Goal: Feedback & Contribution: Contribute content

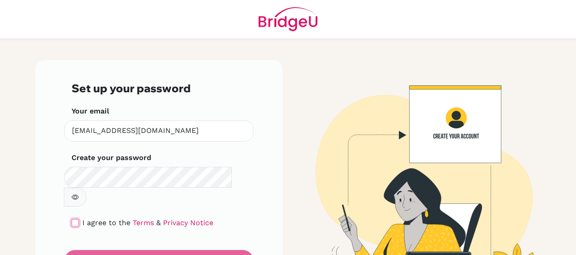
click at [72, 220] on input "checkbox" at bounding box center [75, 223] width 7 height 7
checkbox input "true"
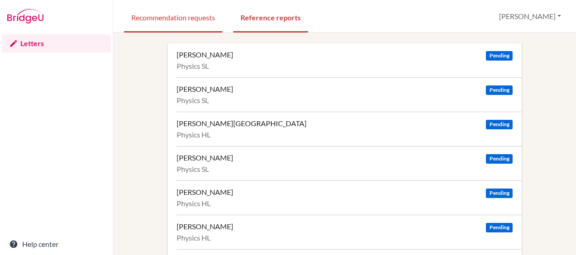
click at [167, 26] on link "Recommendation requests" at bounding box center [173, 16] width 98 height 31
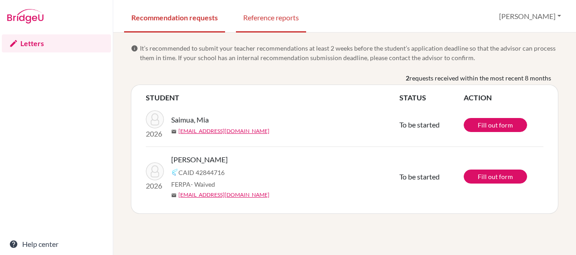
click at [275, 22] on link "Reference reports" at bounding box center [271, 16] width 70 height 31
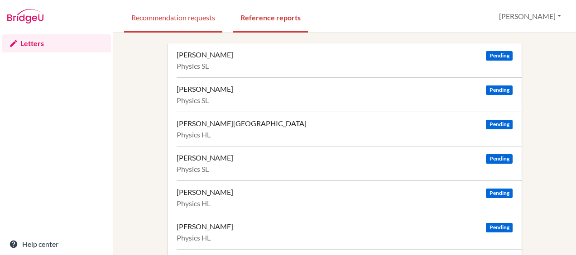
click at [191, 18] on link "Recommendation requests" at bounding box center [173, 16] width 98 height 31
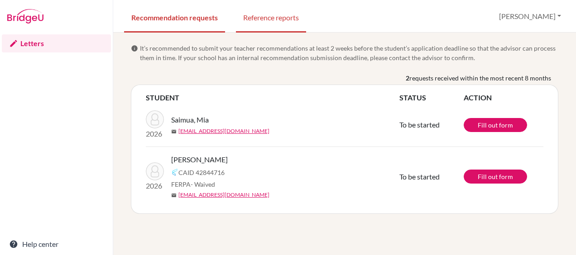
click at [279, 16] on link "Reference reports" at bounding box center [271, 16] width 70 height 31
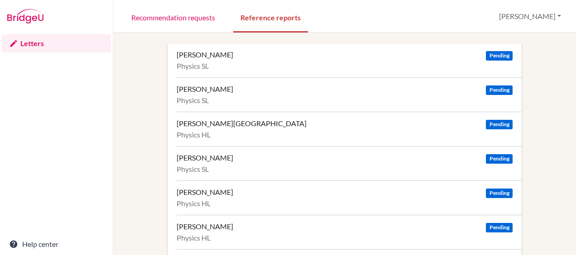
click at [249, 119] on div "[PERSON_NAME][GEOGRAPHIC_DATA] Pending" at bounding box center [345, 123] width 336 height 9
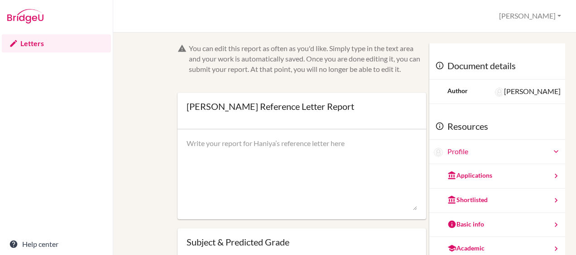
click at [128, 177] on div "You can edit this report as often as you'd like. Simply type in the text area a…" at bounding box center [344, 218] width 441 height 350
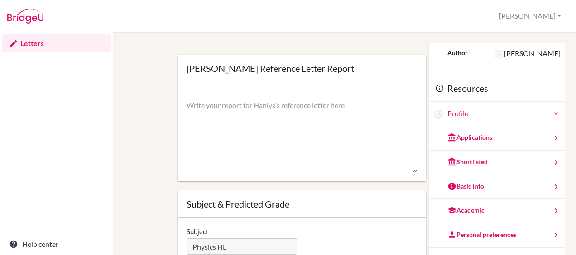
click at [128, 177] on div "You can edit this report as often as you'd like. Simply type in the text area a…" at bounding box center [344, 180] width 441 height 350
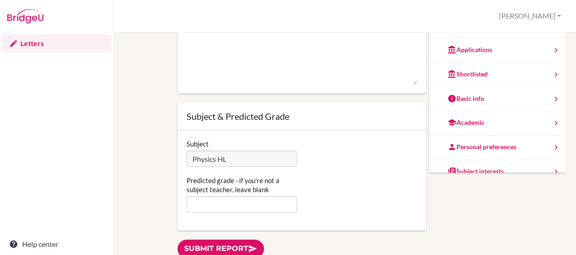
scroll to position [50, 0]
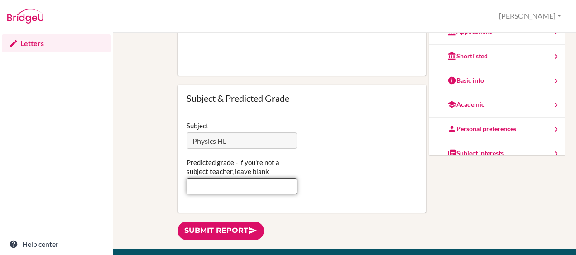
click at [201, 184] on input "Predicted grade - if you're not a subject teacher, leave blank" at bounding box center [241, 186] width 110 height 16
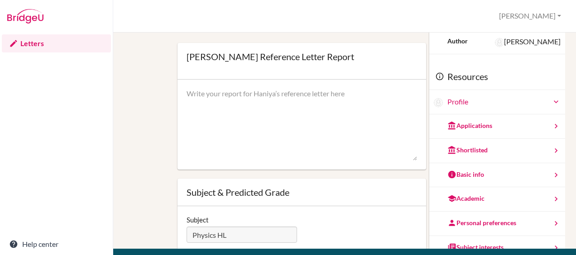
click at [155, 129] on div "You can edit this report as often as you'd like. Simply type in the text area a…" at bounding box center [345, 169] width 432 height 350
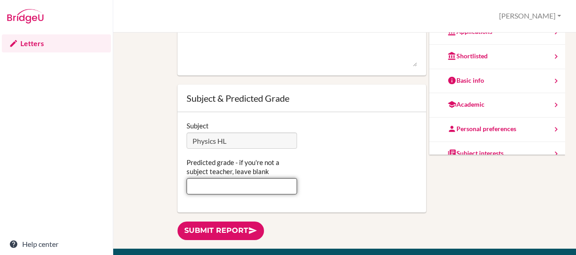
click at [226, 181] on input "Predicted grade - if you're not a subject teacher, leave blank" at bounding box center [241, 186] width 110 height 16
type input "6"
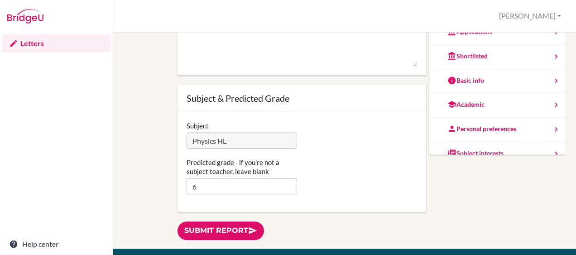
click at [138, 162] on div "You can edit this report as often as you'd like. Simply type in the text area a…" at bounding box center [345, 75] width 432 height 350
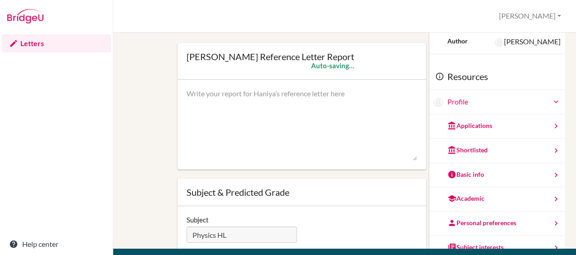
scroll to position [0, 0]
click at [141, 145] on div "You can edit this report as often as you'd like. Simply type in the text area a…" at bounding box center [345, 169] width 432 height 350
click at [300, 129] on textarea at bounding box center [301, 125] width 230 height 72
click at [297, 106] on textarea at bounding box center [301, 125] width 230 height 72
click at [311, 116] on textarea at bounding box center [301, 125] width 230 height 72
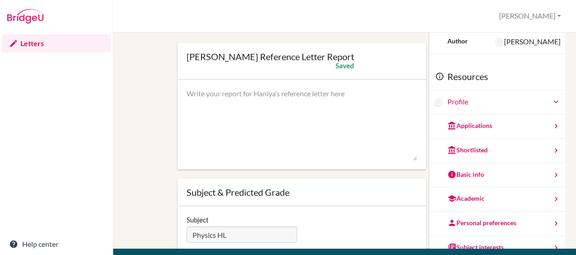
click at [238, 102] on textarea at bounding box center [301, 125] width 230 height 72
paste textarea "To Whom It May Concern: It is a pleasure to recommend Haniya Burmawala, current…"
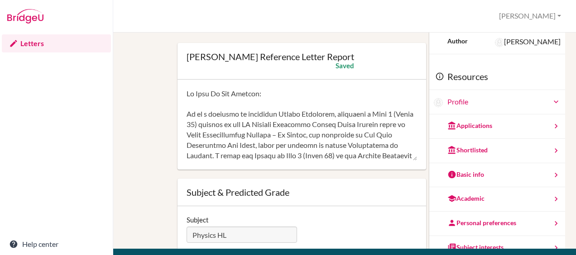
click at [138, 148] on div "You can edit this report as often as you'd like. Simply type in the text area a…" at bounding box center [345, 169] width 432 height 350
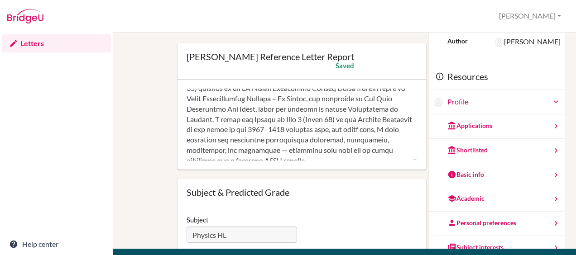
scroll to position [78, 0]
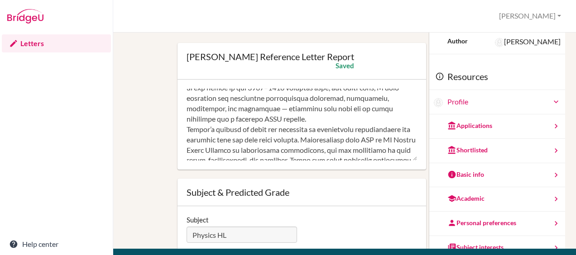
click at [229, 128] on textarea at bounding box center [301, 125] width 230 height 72
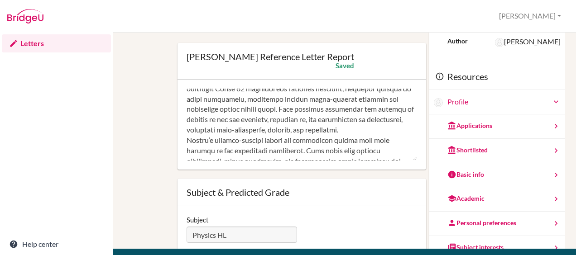
scroll to position [265, 0]
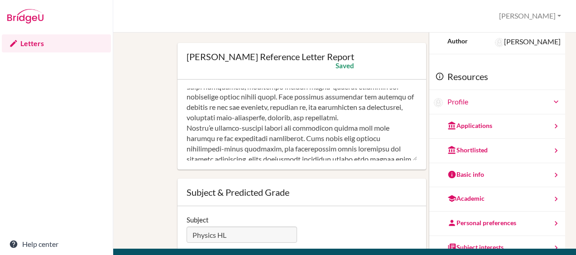
click at [259, 138] on textarea at bounding box center [301, 125] width 230 height 72
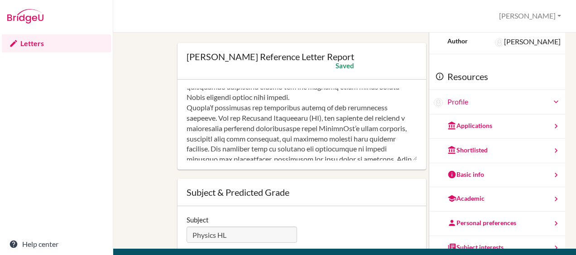
click at [239, 129] on textarea at bounding box center [301, 125] width 230 height 72
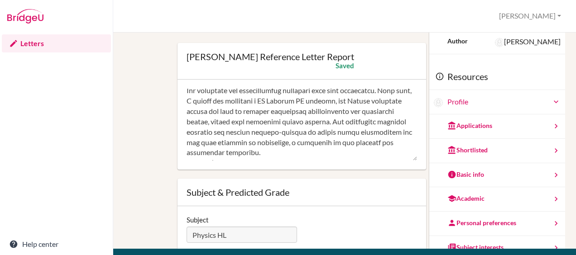
scroll to position [535, 0]
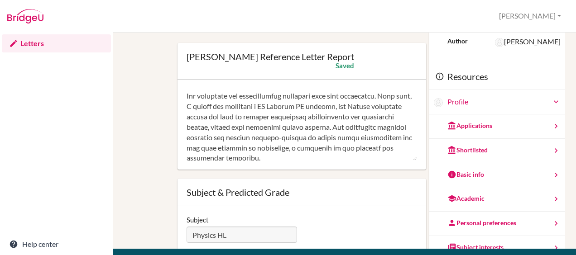
click at [319, 120] on textarea at bounding box center [301, 125] width 230 height 72
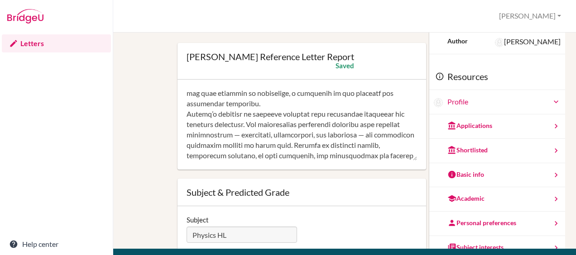
click at [325, 138] on textarea at bounding box center [301, 125] width 230 height 72
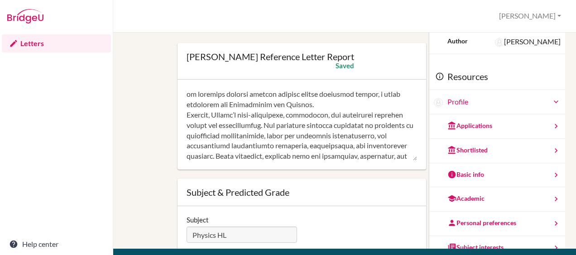
scroll to position [690, 0]
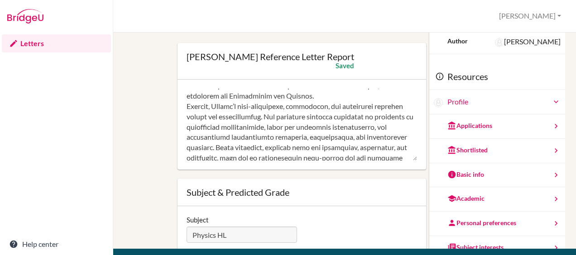
click at [365, 127] on textarea at bounding box center [301, 125] width 230 height 72
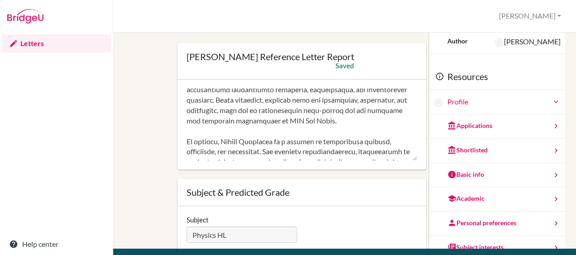
scroll to position [762, 0]
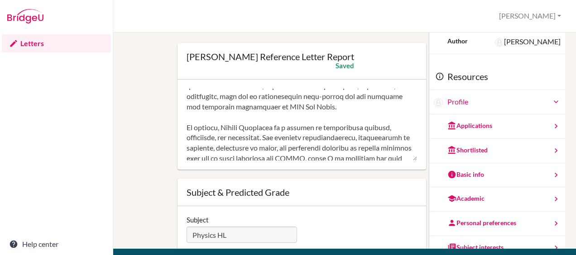
click at [296, 144] on textarea at bounding box center [301, 125] width 230 height 72
type textarea "To Whom It May Concern: It is a pleasure to recommend Haniya Burmawala, current…"
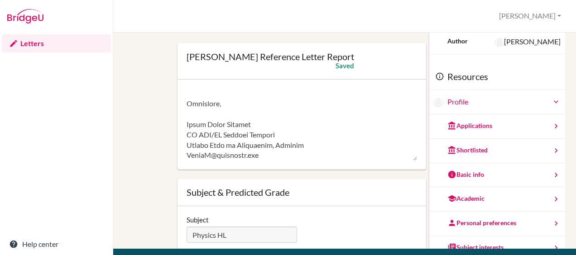
scroll to position [888, 0]
click at [296, 144] on textarea at bounding box center [301, 125] width 230 height 72
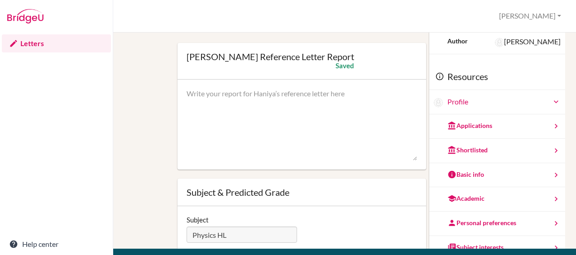
scroll to position [0, 0]
click at [129, 118] on div "You can edit this report as often as you'd like. Simply type in the text area a…" at bounding box center [345, 169] width 432 height 350
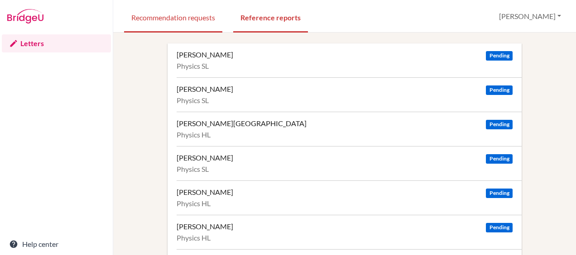
click at [208, 17] on link "Recommendation requests" at bounding box center [173, 16] width 98 height 31
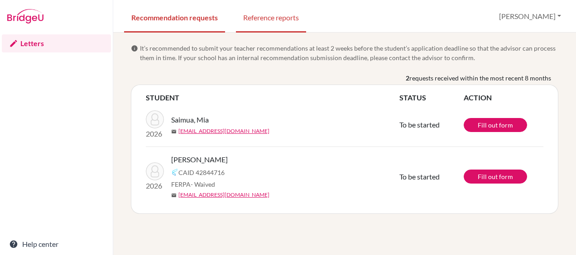
click at [277, 19] on link "Reference reports" at bounding box center [271, 16] width 70 height 31
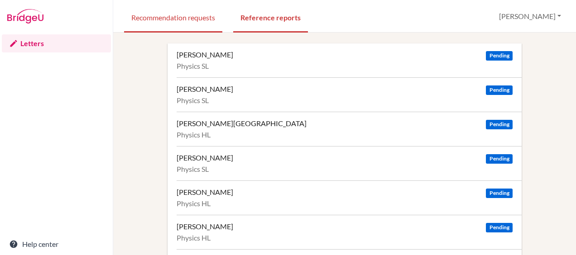
click at [195, 19] on link "Recommendation requests" at bounding box center [173, 16] width 98 height 31
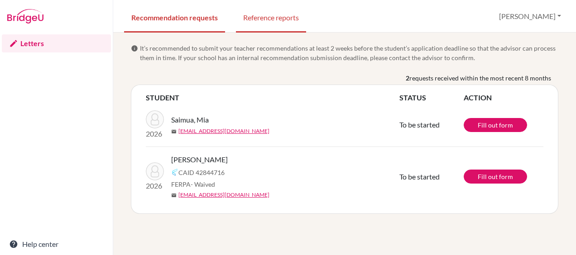
click at [276, 22] on link "Reference reports" at bounding box center [271, 16] width 70 height 31
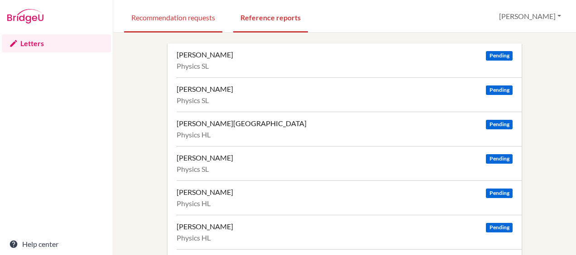
click at [196, 19] on link "Recommendation requests" at bounding box center [173, 16] width 98 height 31
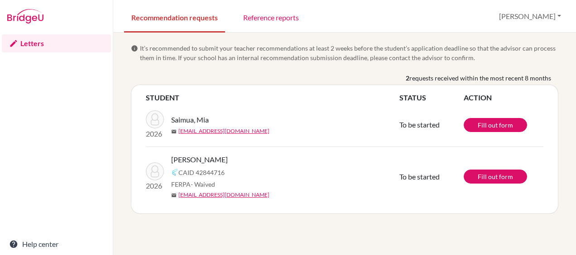
click at [248, 233] on div "info It’s recommended to submit your teacher recommendations at least 2 weeks b…" at bounding box center [344, 144] width 463 height 223
click at [285, 23] on link "Reference reports" at bounding box center [271, 16] width 70 height 31
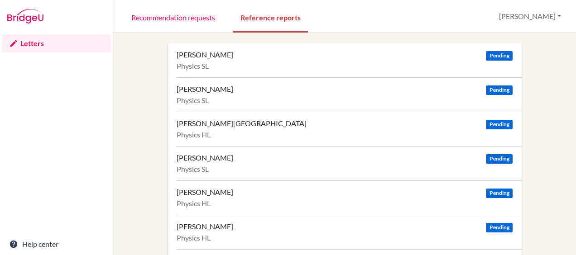
click at [196, 123] on div "[PERSON_NAME][GEOGRAPHIC_DATA]" at bounding box center [242, 123] width 130 height 9
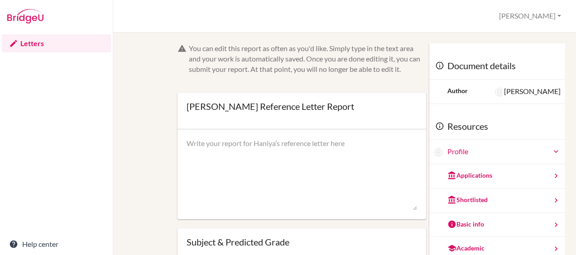
click at [470, 176] on div "Applications" at bounding box center [469, 175] width 45 height 9
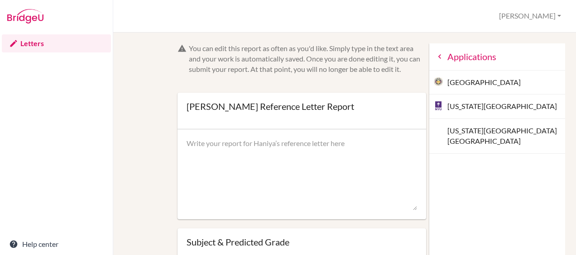
click at [429, 63] on div "Applications" at bounding box center [497, 56] width 136 height 27
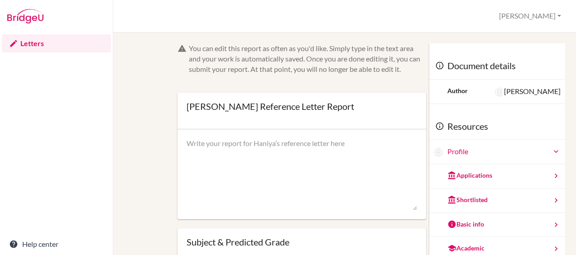
click at [471, 199] on div "Shortlisted" at bounding box center [467, 200] width 40 height 9
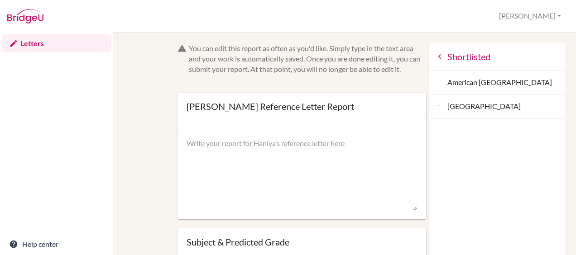
click at [435, 56] on icon at bounding box center [439, 56] width 9 height 9
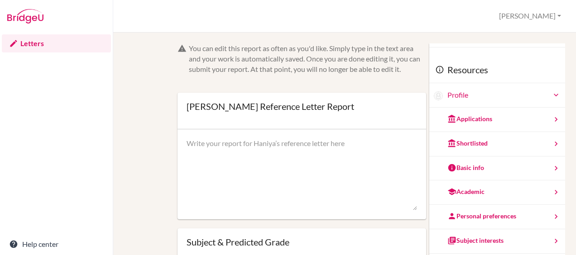
scroll to position [59, 0]
